Goal: Transaction & Acquisition: Book appointment/travel/reservation

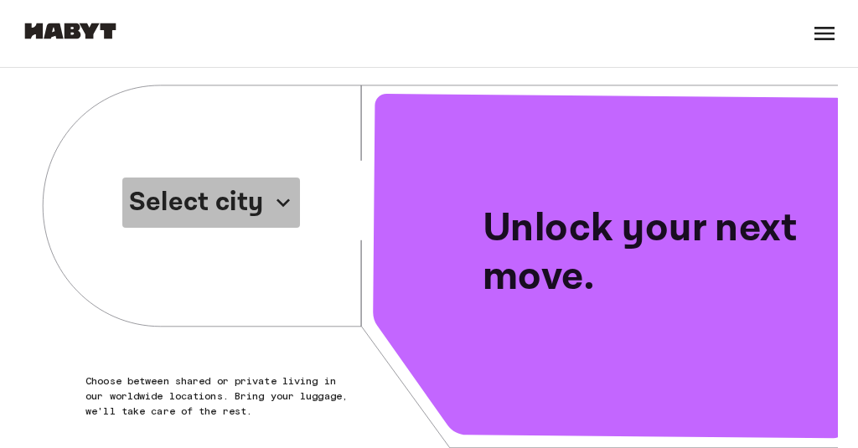
click at [241, 208] on p "Select city" at bounding box center [196, 203] width 134 height 40
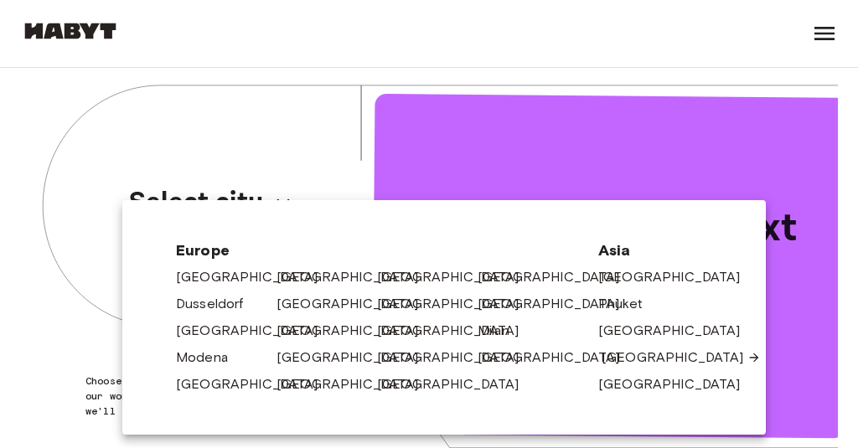
click at [632, 356] on link "[GEOGRAPHIC_DATA]" at bounding box center [680, 358] width 159 height 20
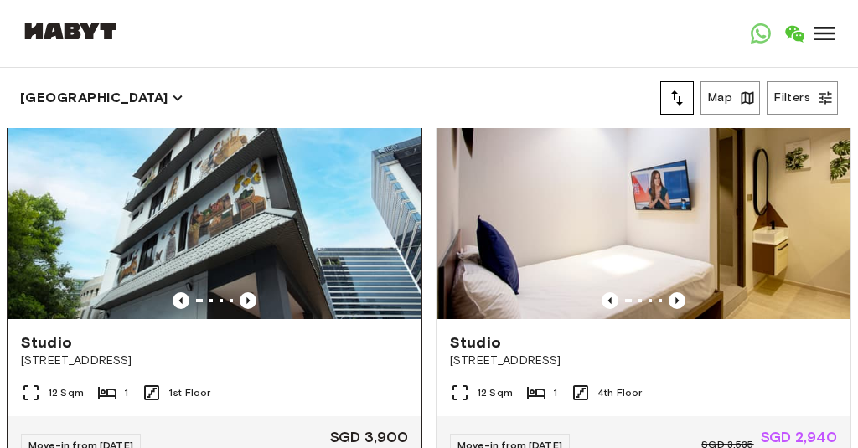
scroll to position [70, 0]
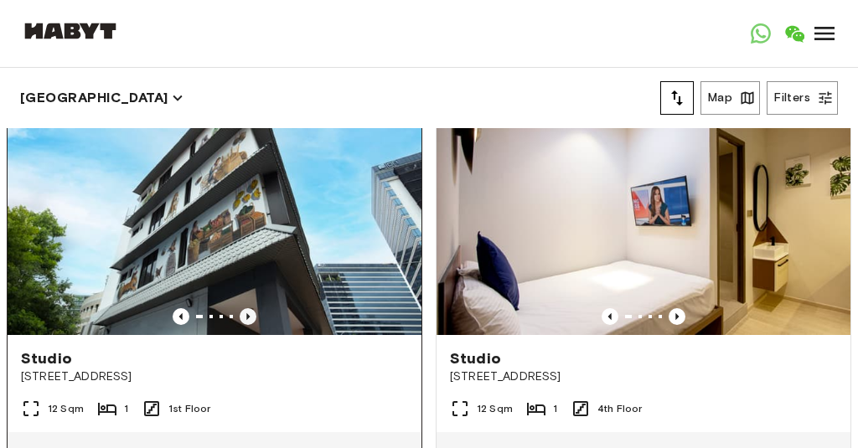
click at [251, 317] on icon "Previous image" at bounding box center [248, 316] width 17 height 17
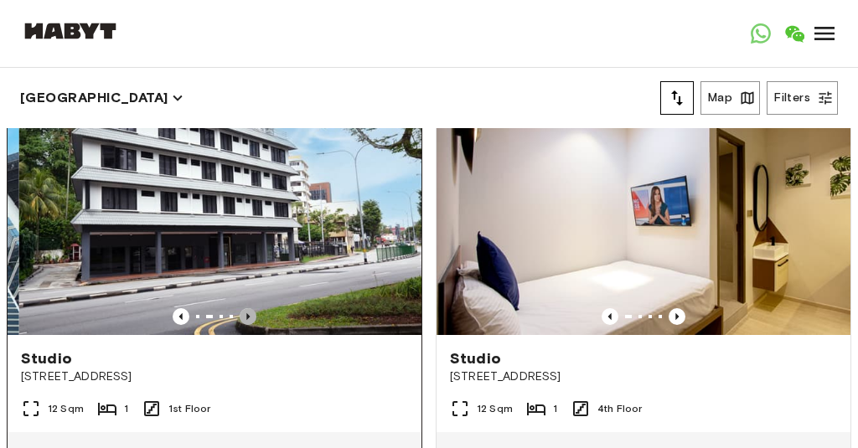
click at [251, 317] on icon "Previous image" at bounding box center [248, 316] width 17 height 17
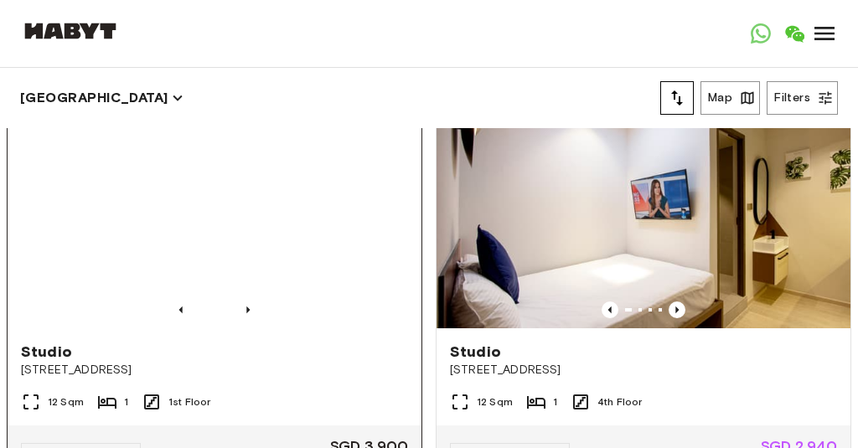
scroll to position [63, 0]
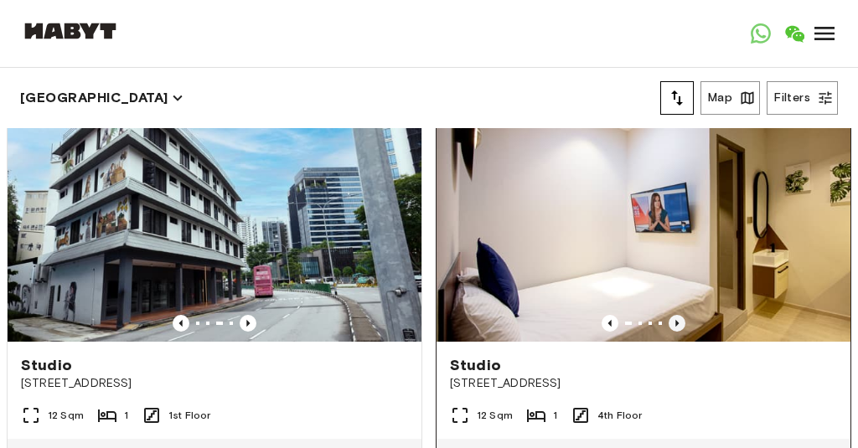
click at [682, 322] on icon "Previous image" at bounding box center [676, 323] width 17 height 17
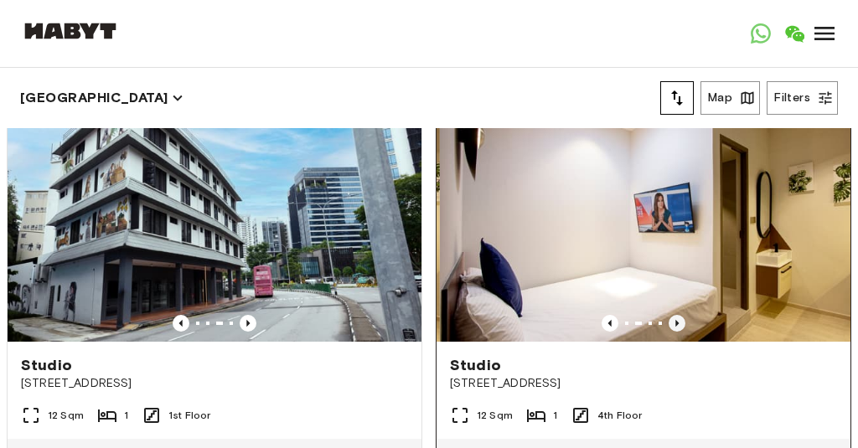
click at [682, 322] on icon "Previous image" at bounding box center [676, 323] width 17 height 17
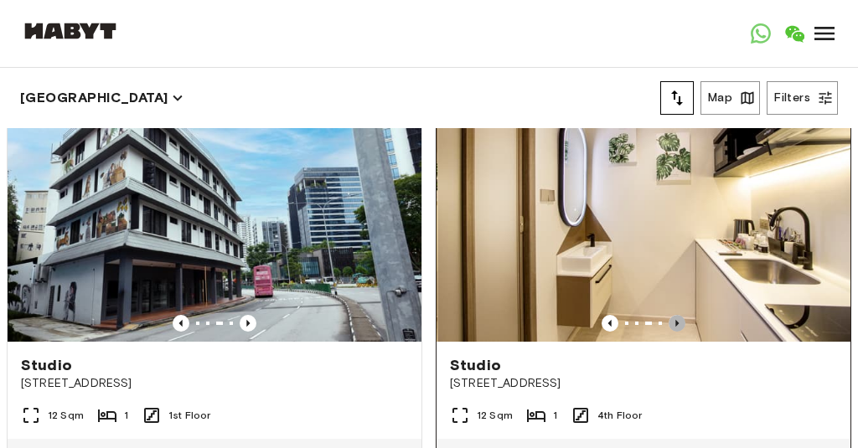
click at [682, 322] on icon "Previous image" at bounding box center [676, 323] width 17 height 17
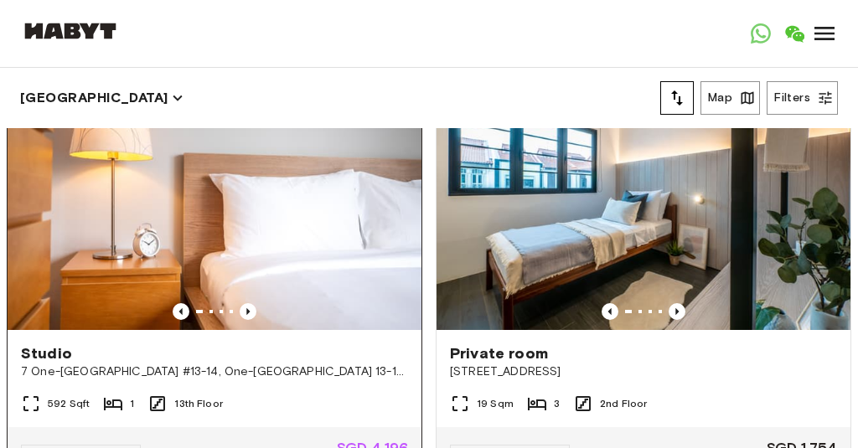
scroll to position [519, 0]
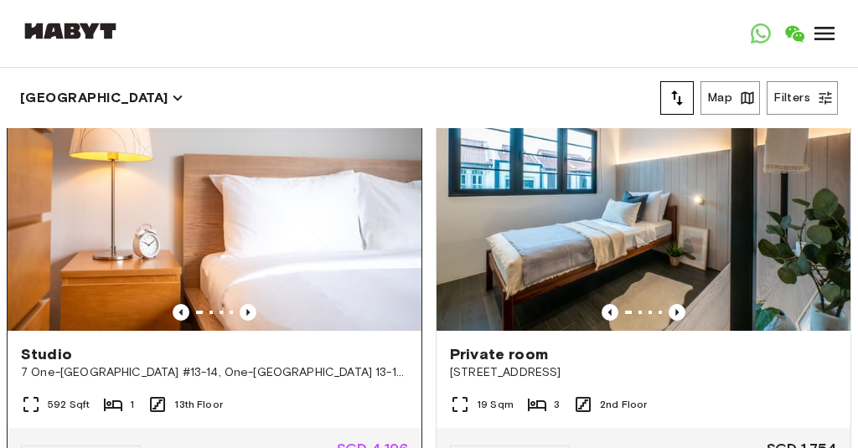
click at [124, 253] on img at bounding box center [215, 192] width 414 height 276
click at [250, 309] on icon "Previous image" at bounding box center [248, 312] width 17 height 17
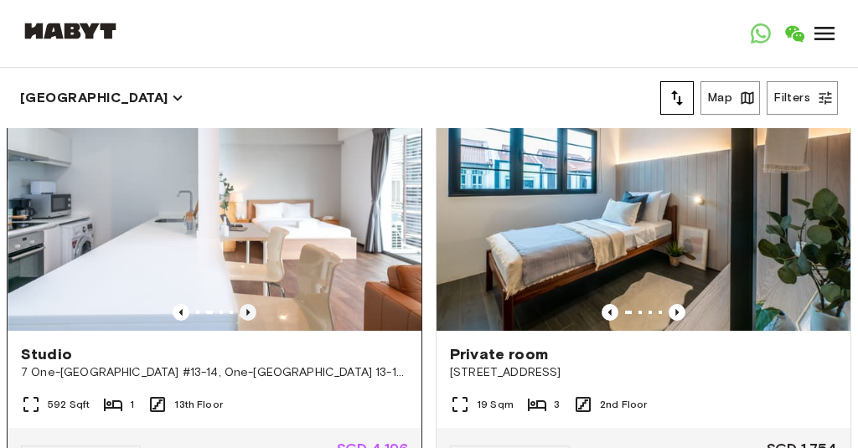
click at [250, 307] on icon "Previous image" at bounding box center [248, 312] width 17 height 17
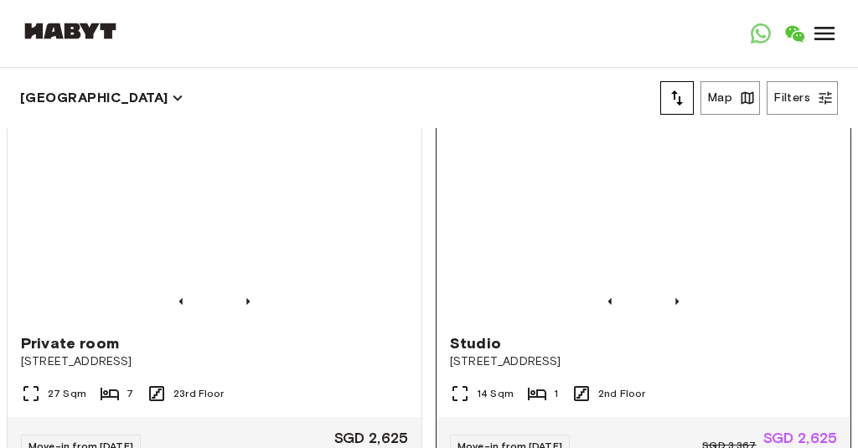
scroll to position [1435, 0]
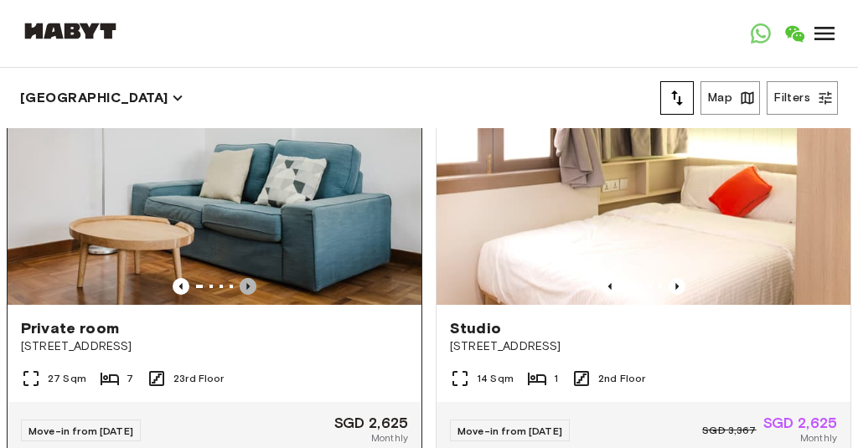
click at [245, 285] on icon "Previous image" at bounding box center [248, 286] width 17 height 17
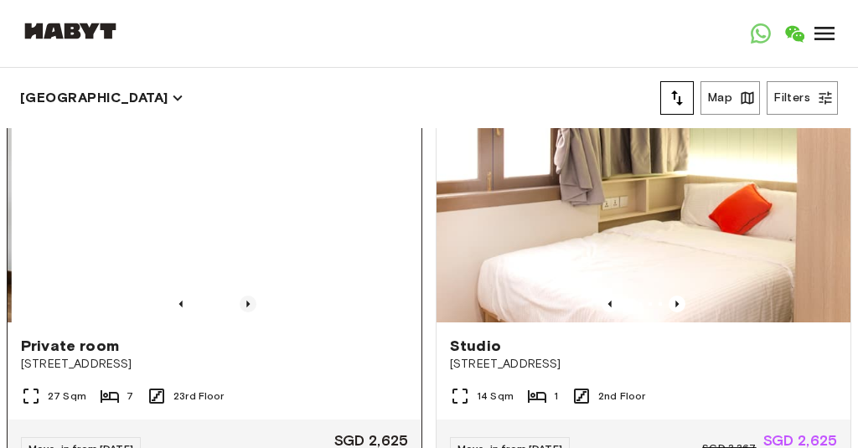
scroll to position [1414, 0]
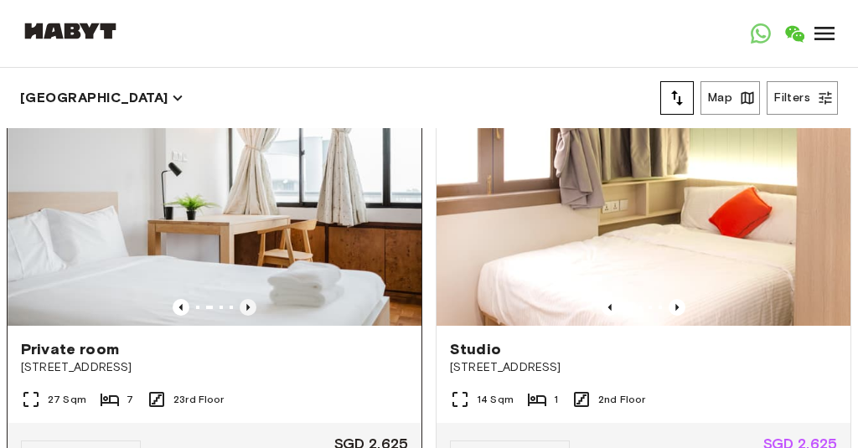
click at [246, 303] on icon "Previous image" at bounding box center [248, 307] width 17 height 17
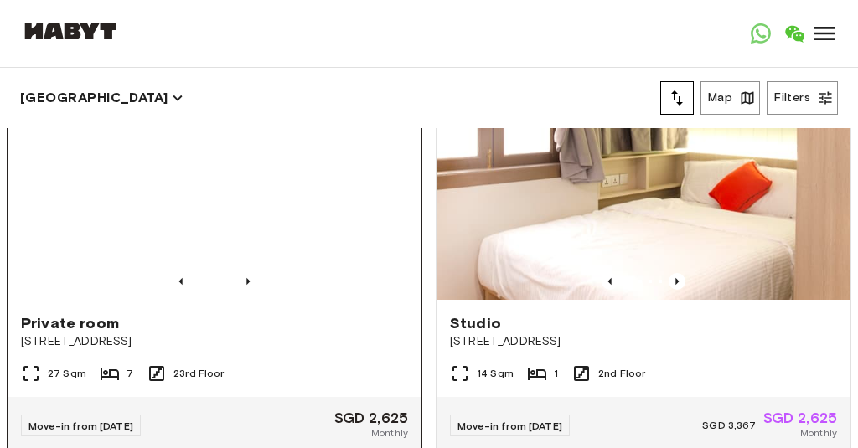
scroll to position [1432, 0]
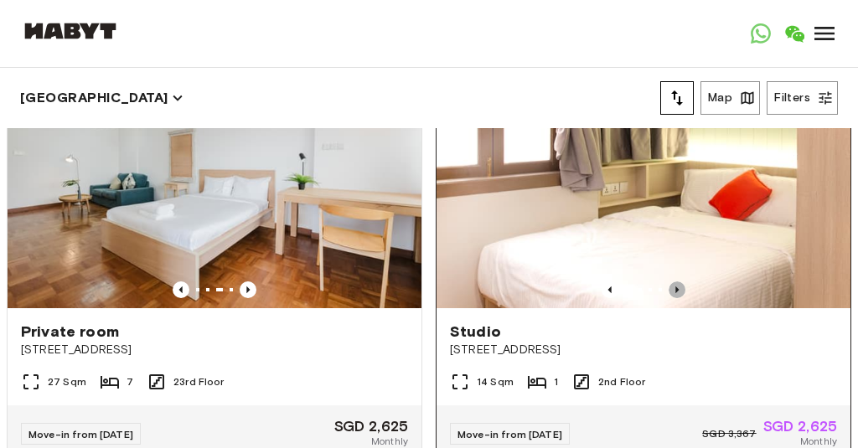
click at [675, 285] on icon "Previous image" at bounding box center [676, 289] width 17 height 17
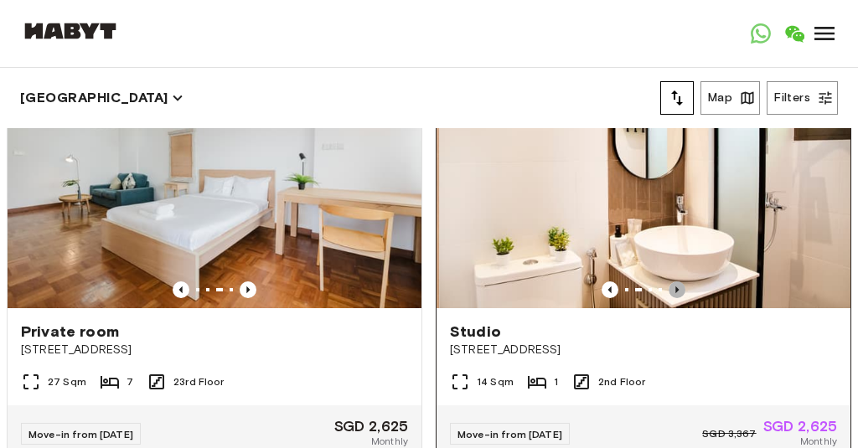
click at [675, 285] on icon "Previous image" at bounding box center [676, 289] width 17 height 17
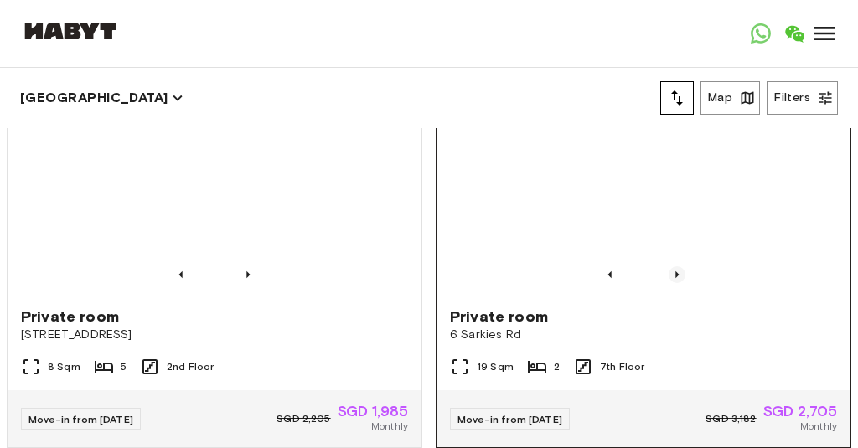
scroll to position [2339, 0]
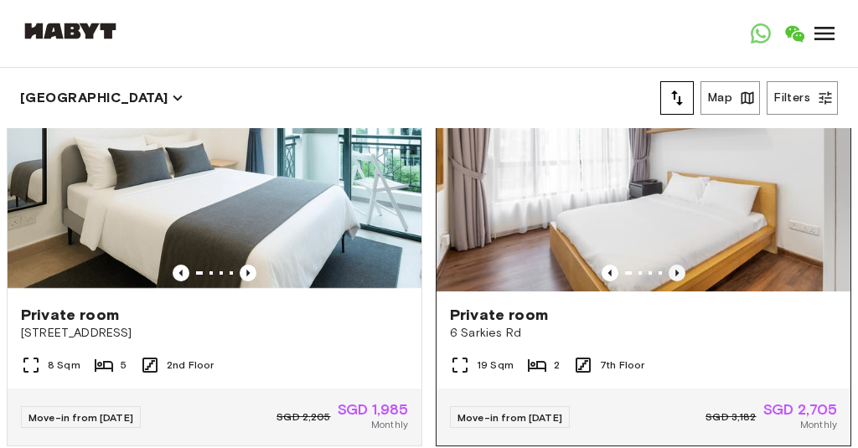
click at [676, 269] on icon "Previous image" at bounding box center [676, 273] width 17 height 17
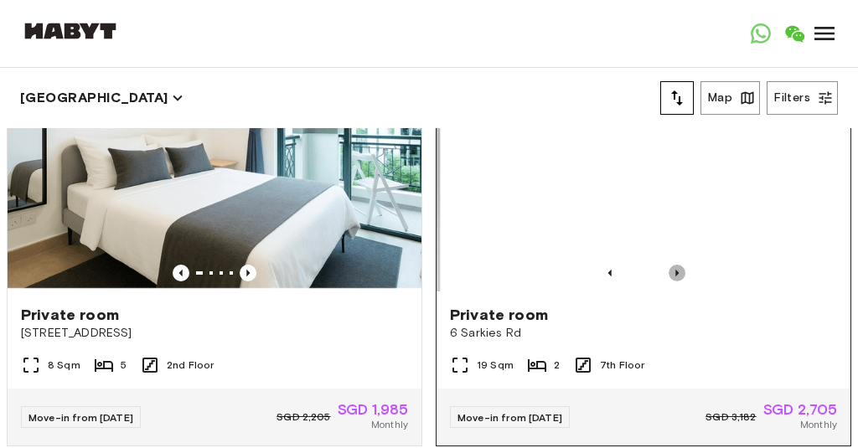
click at [676, 268] on icon "Previous image" at bounding box center [676, 273] width 17 height 17
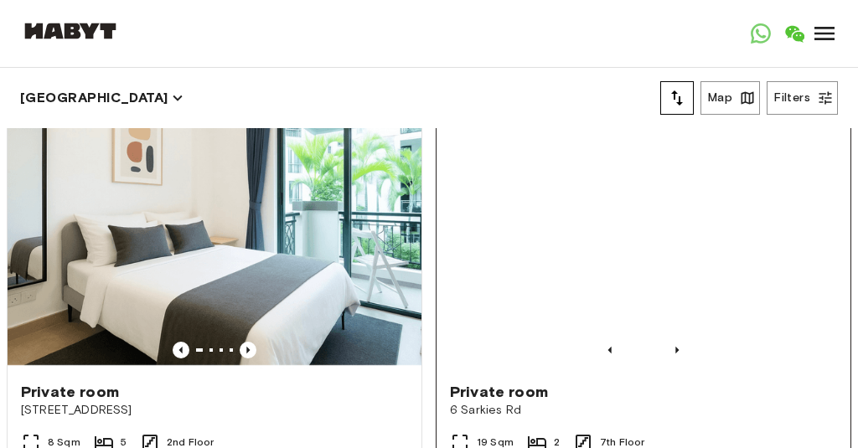
scroll to position [2263, 0]
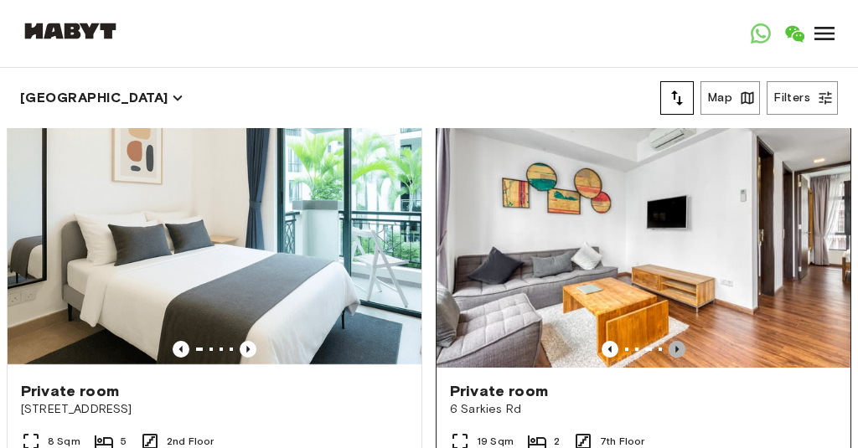
click at [680, 353] on icon "Previous image" at bounding box center [676, 349] width 17 height 17
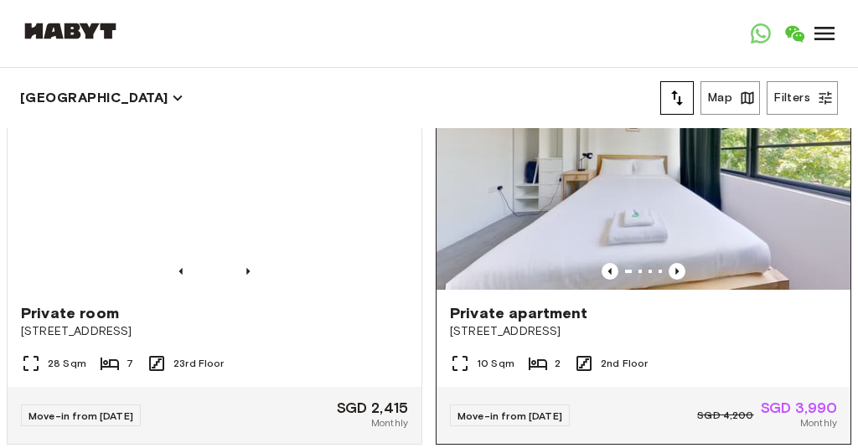
scroll to position [2745, 0]
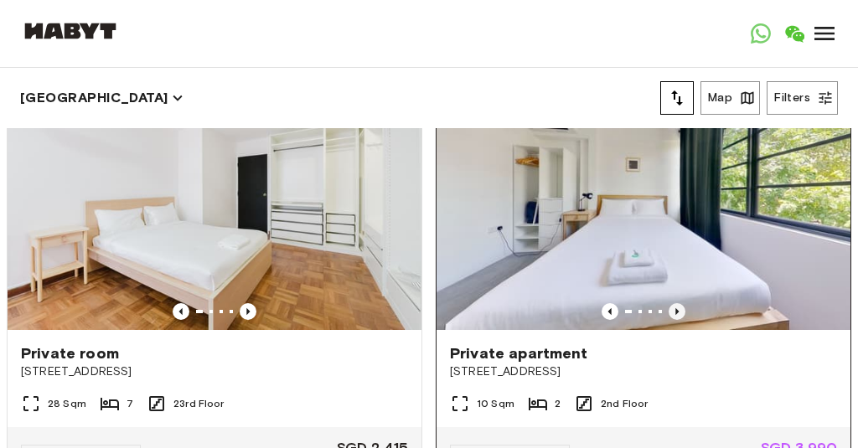
click at [675, 318] on icon "Previous image" at bounding box center [676, 311] width 17 height 17
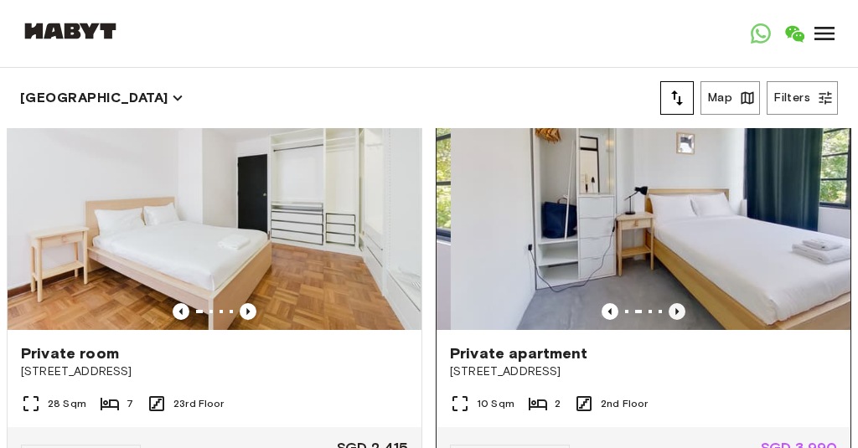
click at [675, 318] on icon "Previous image" at bounding box center [676, 311] width 17 height 17
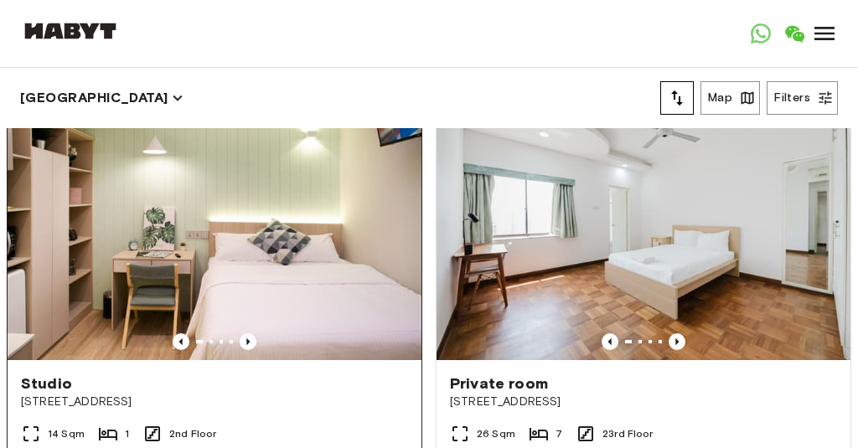
scroll to position [5385, 0]
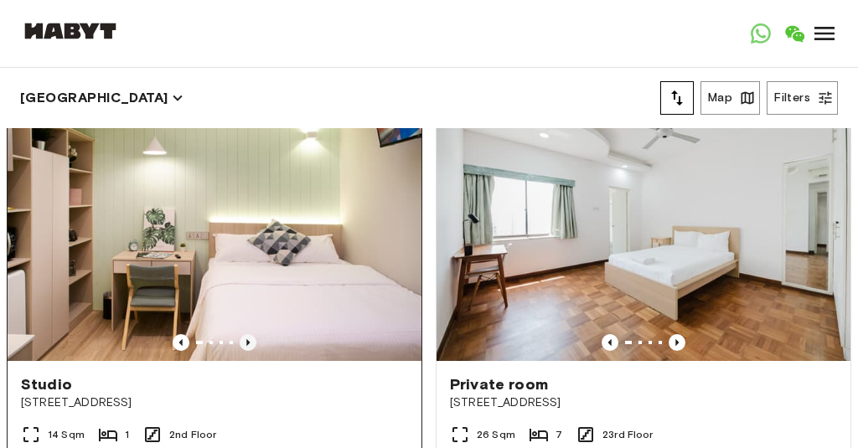
click at [244, 340] on icon "Previous image" at bounding box center [248, 342] width 17 height 17
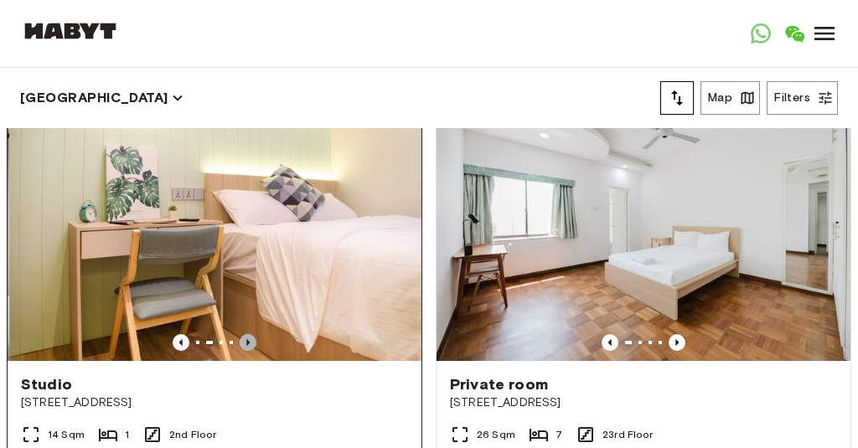
click at [245, 342] on icon "Previous image" at bounding box center [248, 342] width 17 height 17
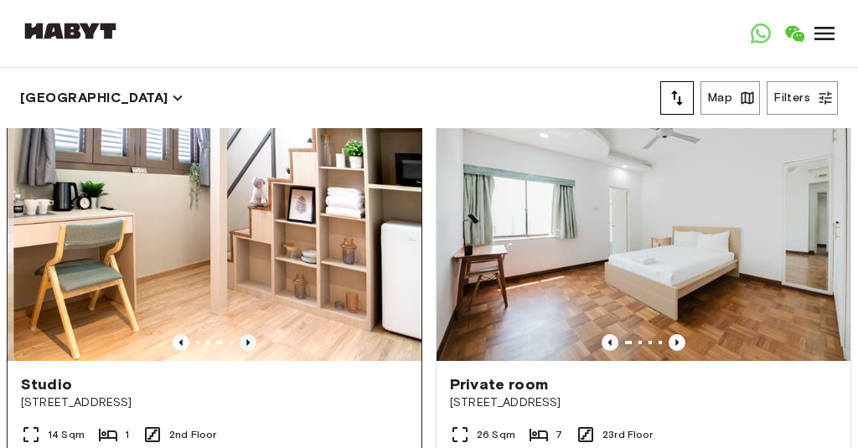
click at [245, 341] on icon "Previous image" at bounding box center [248, 342] width 17 height 17
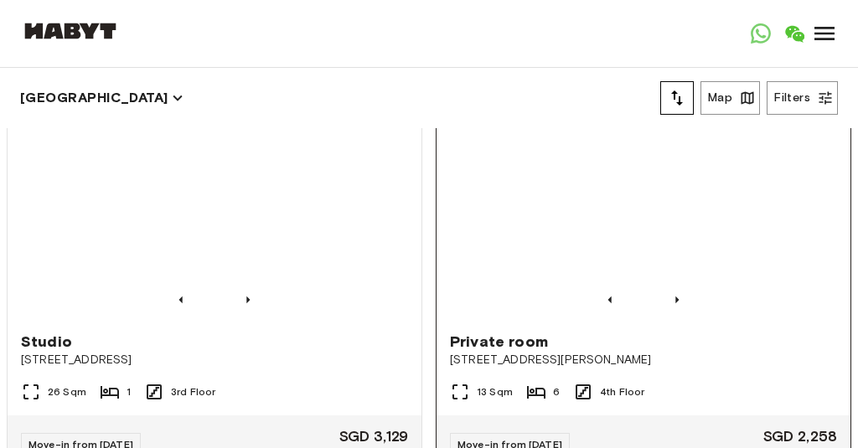
scroll to position [7192, 0]
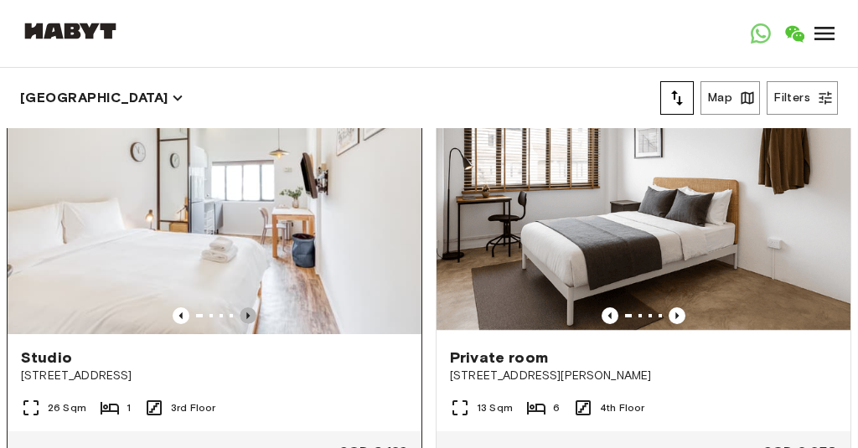
click at [248, 319] on icon "Previous image" at bounding box center [248, 315] width 17 height 17
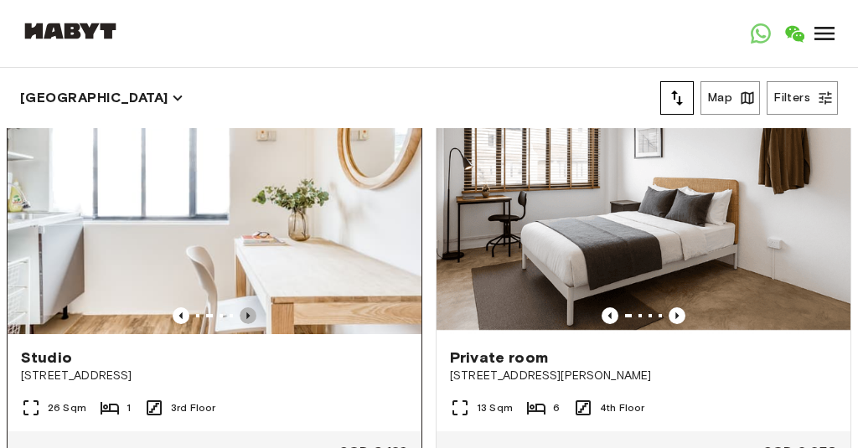
click at [248, 317] on icon "Previous image" at bounding box center [247, 315] width 3 height 7
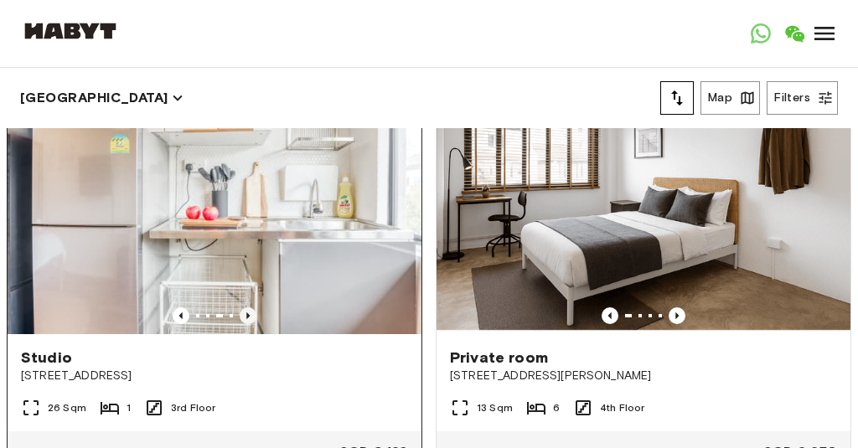
click at [248, 317] on icon "Previous image" at bounding box center [247, 315] width 3 height 7
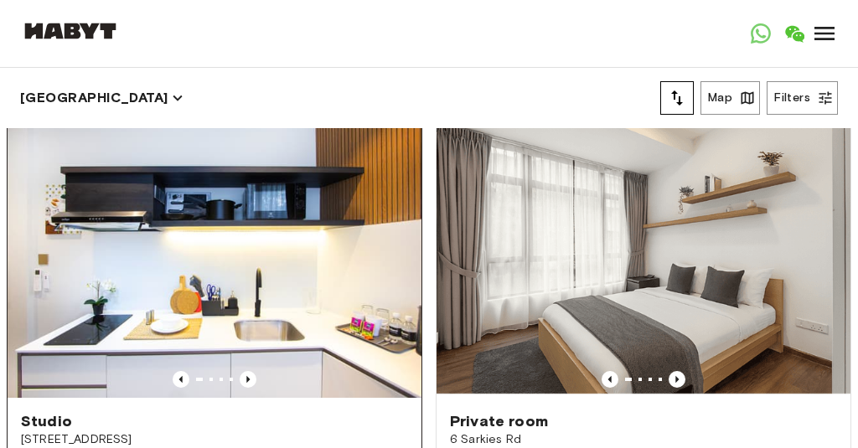
scroll to position [8462, 0]
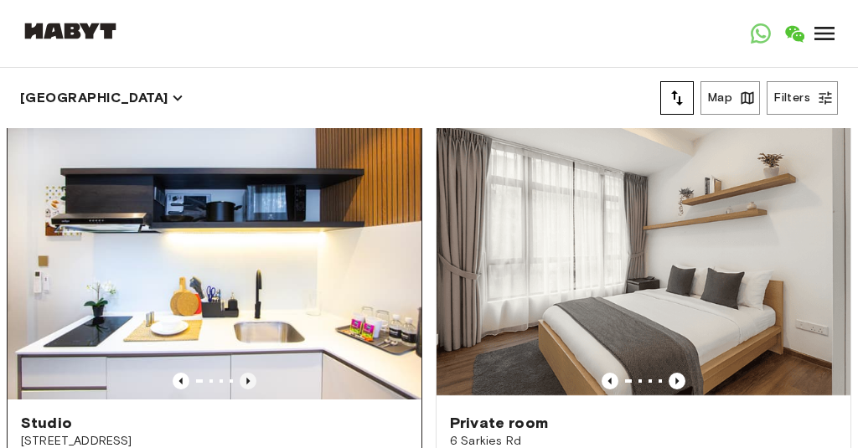
click at [246, 386] on icon "Previous image" at bounding box center [248, 381] width 17 height 17
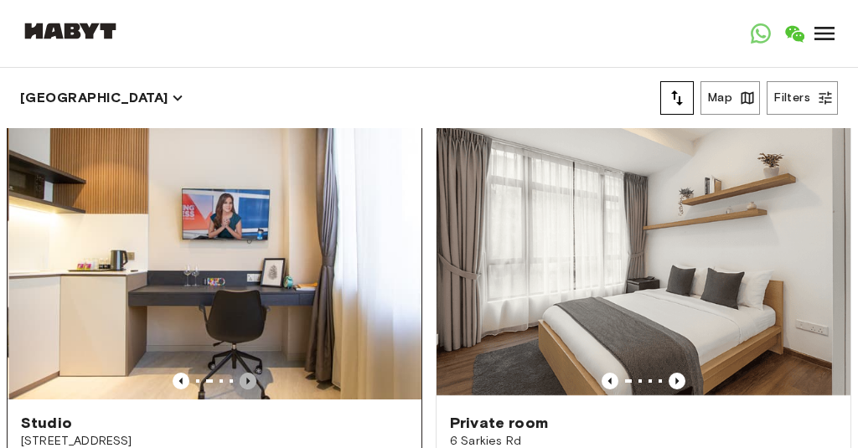
click at [246, 386] on icon "Previous image" at bounding box center [248, 381] width 17 height 17
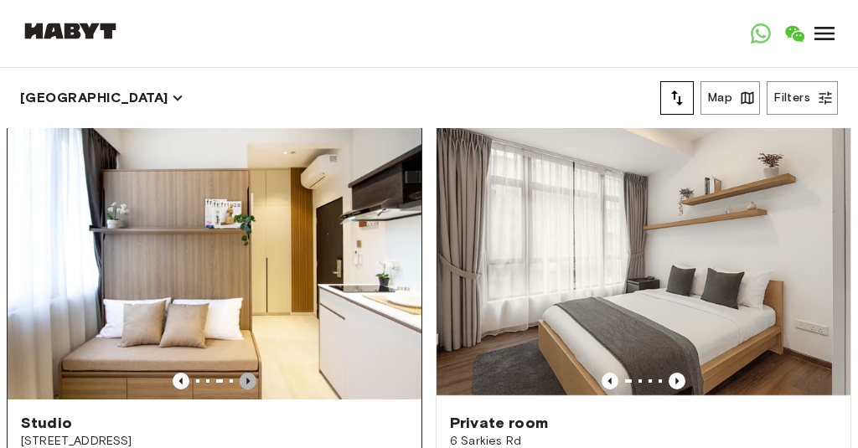
click at [246, 386] on icon "Previous image" at bounding box center [248, 381] width 17 height 17
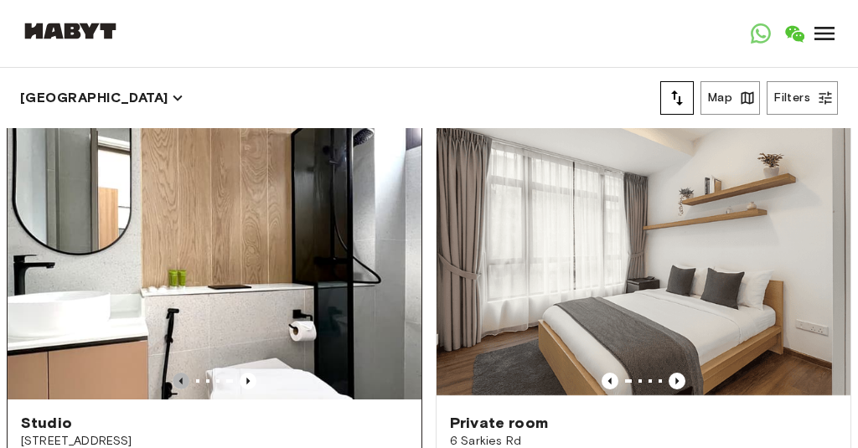
click at [182, 382] on icon "Previous image" at bounding box center [180, 380] width 3 height 7
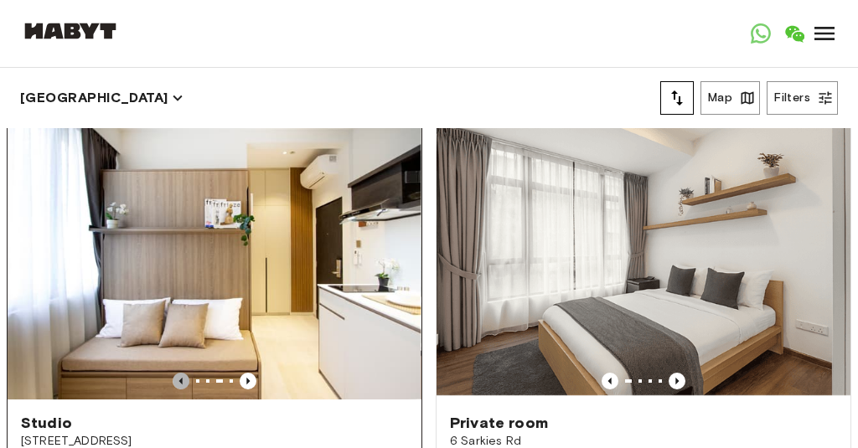
click at [183, 382] on icon "Previous image" at bounding box center [181, 381] width 17 height 17
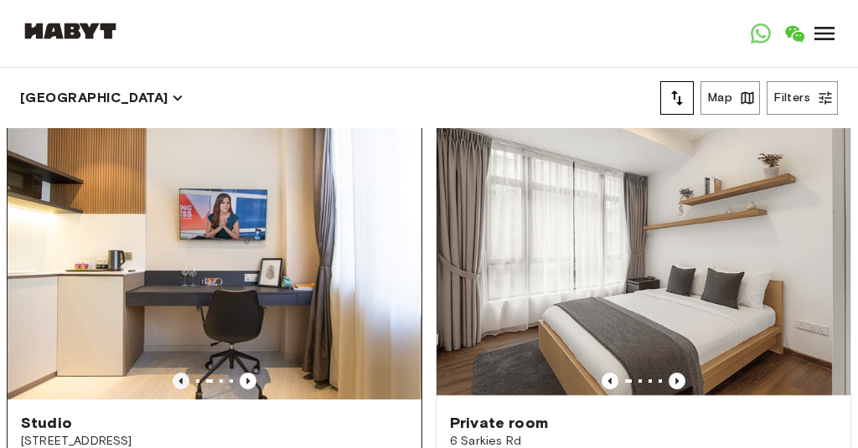
click at [183, 380] on icon "Previous image" at bounding box center [181, 381] width 17 height 17
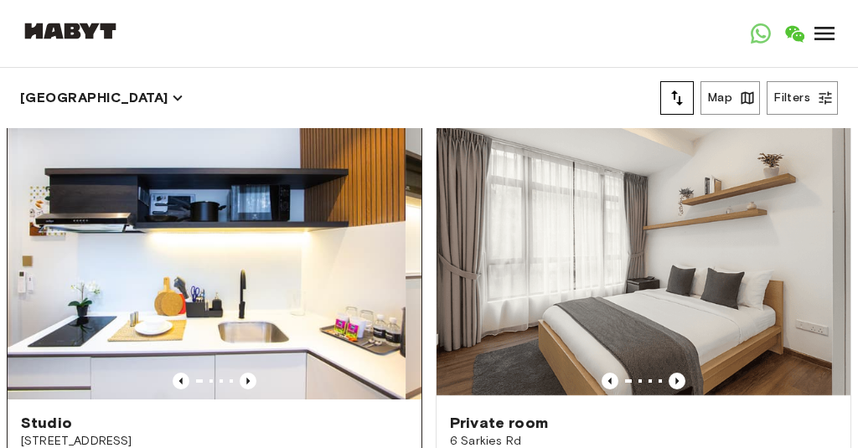
click at [168, 360] on img at bounding box center [199, 261] width 414 height 276
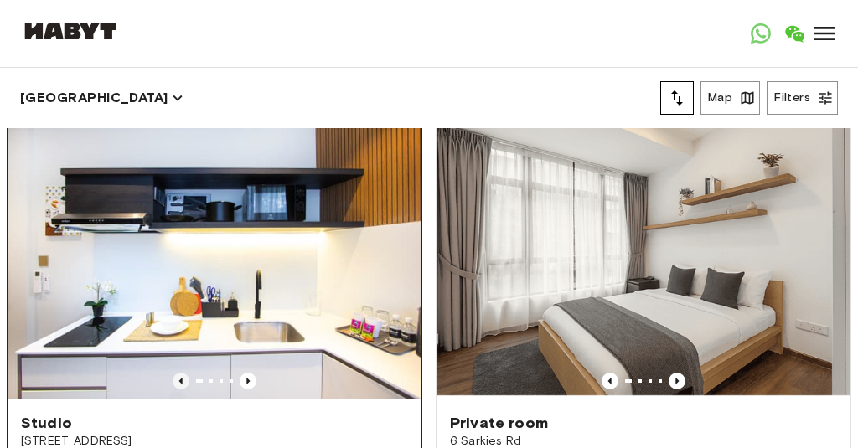
click at [180, 382] on icon "Previous image" at bounding box center [180, 380] width 3 height 7
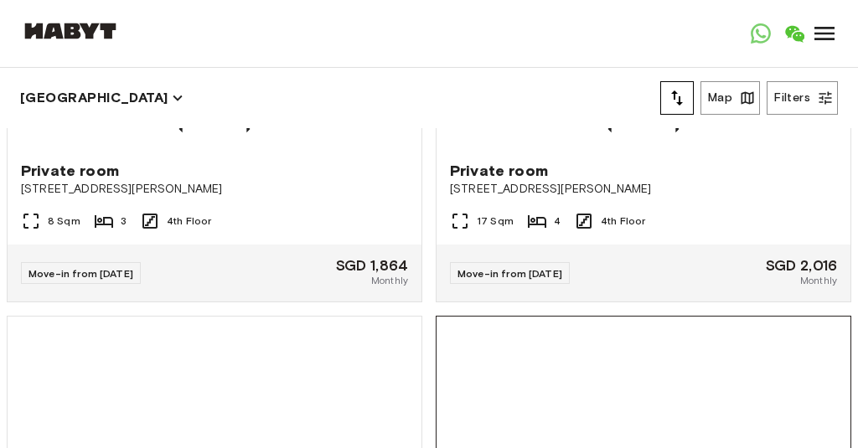
scroll to position [10443, 0]
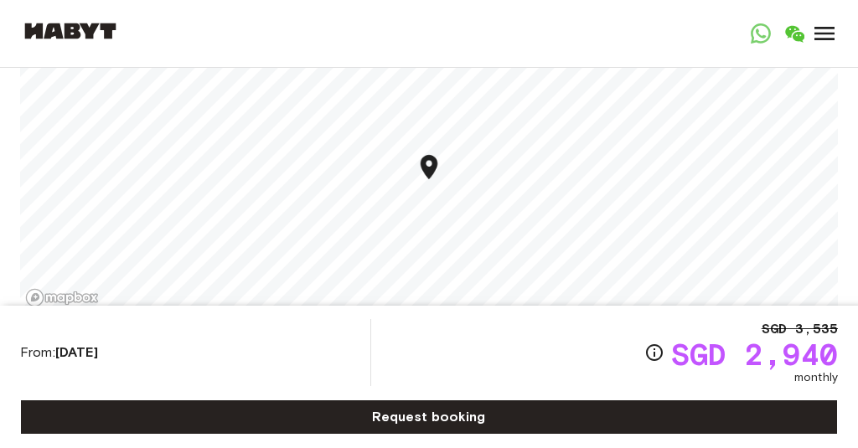
scroll to position [2139, 0]
